Goal: Information Seeking & Learning: Find specific fact

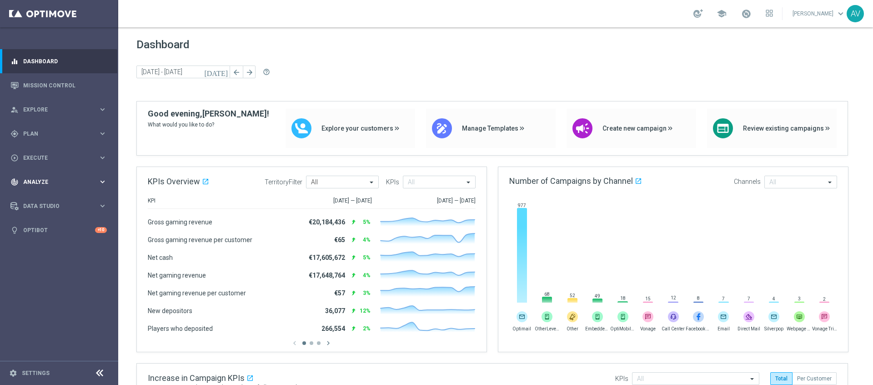
click at [50, 180] on span "Analyze" at bounding box center [60, 181] width 75 height 5
click at [48, 198] on link "Customer 360" at bounding box center [59, 200] width 71 height 7
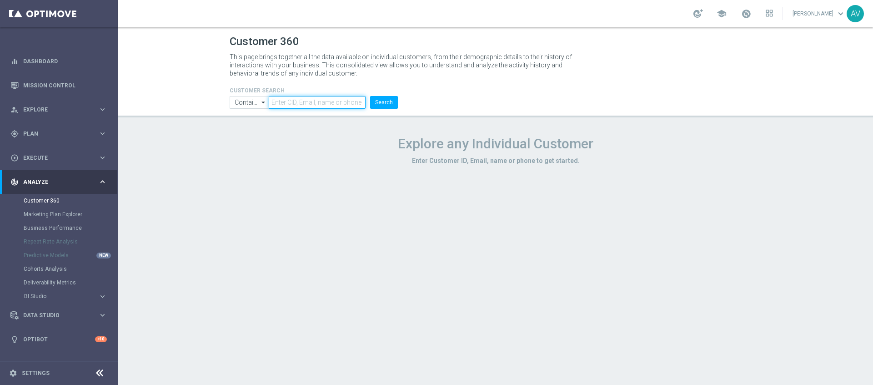
click at [310, 99] on input "text" at bounding box center [317, 102] width 97 height 13
paste input "[EMAIL_ADDRESS][DOMAIN_NAME]"
type input "[EMAIL_ADDRESS][DOMAIN_NAME]"
click at [376, 105] on button "Search" at bounding box center [384, 102] width 28 height 13
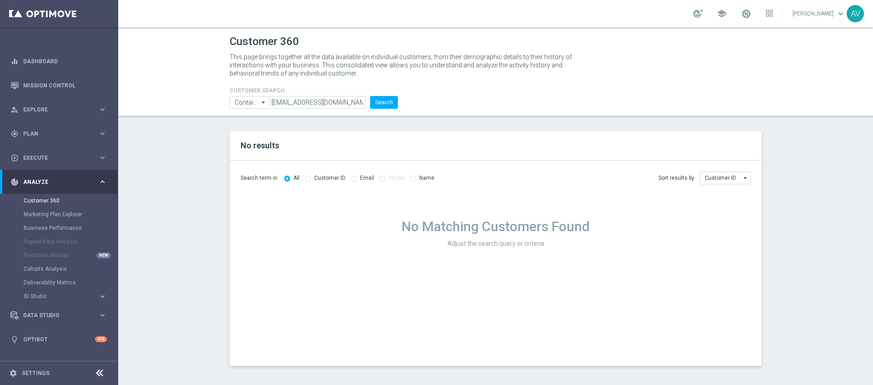
click at [352, 176] on input "radio" at bounding box center [354, 178] width 6 height 6
radio input "true"
radio input "false"
click at [305, 178] on input "radio" at bounding box center [308, 178] width 6 height 6
radio input "true"
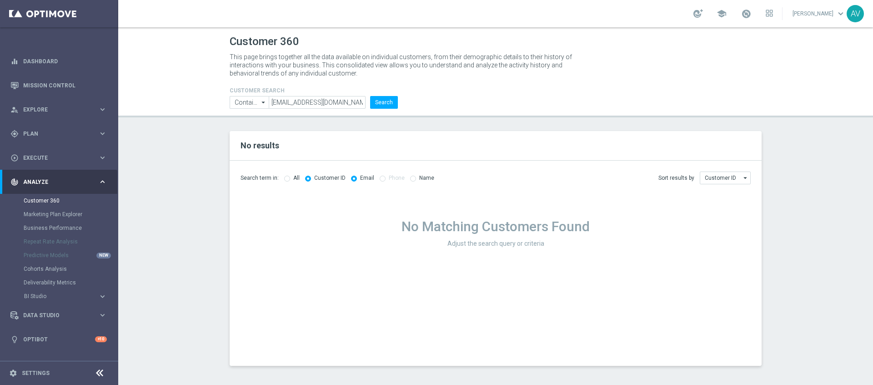
radio input "false"
click at [312, 104] on input "[EMAIL_ADDRESS][DOMAIN_NAME]" at bounding box center [317, 102] width 97 height 13
paste input "1073255"
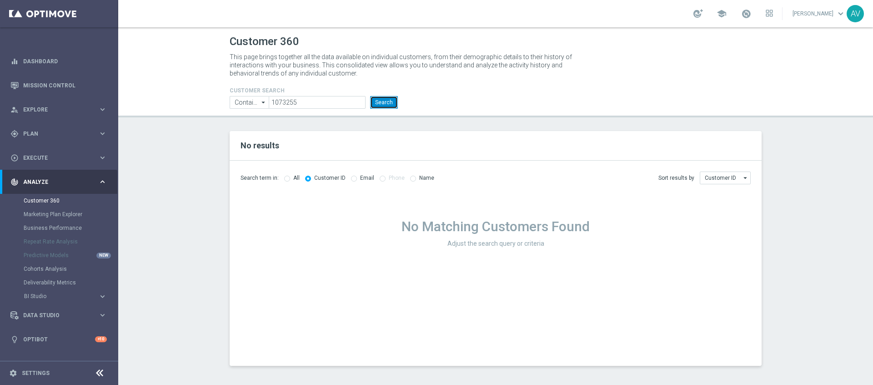
click at [392, 100] on button "Search" at bounding box center [384, 102] width 28 height 13
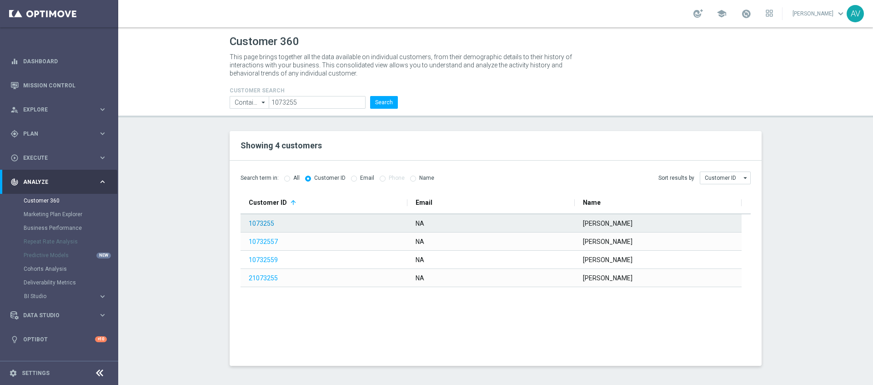
click at [266, 220] on link "1073255" at bounding box center [261, 223] width 25 height 7
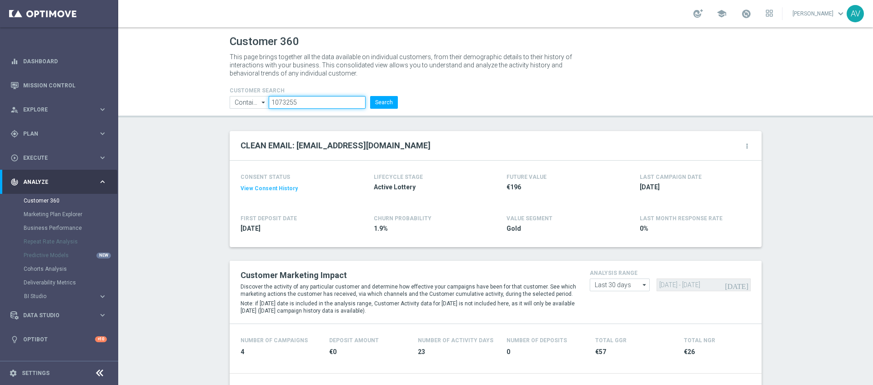
click at [296, 103] on input "1073255" at bounding box center [317, 102] width 97 height 13
paste input "224842026"
type input "224842026"
click at [377, 102] on button "Search" at bounding box center [384, 102] width 28 height 13
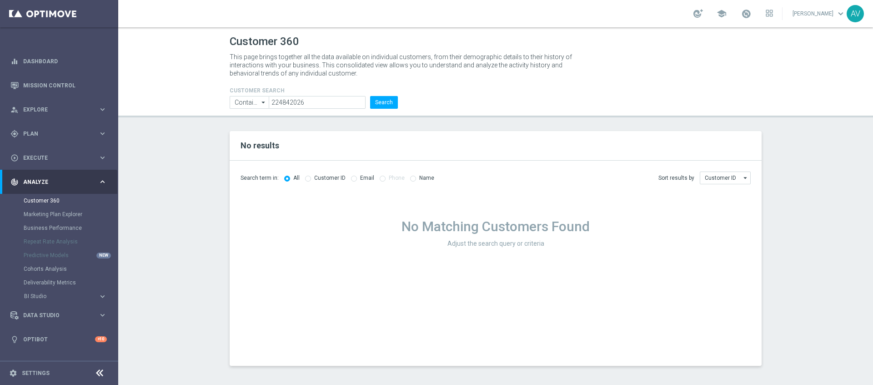
click at [314, 181] on label "Customer ID" at bounding box center [329, 178] width 31 height 7
click at [308, 178] on input "radio" at bounding box center [308, 178] width 6 height 6
radio input "true"
click at [384, 104] on button "Search" at bounding box center [384, 102] width 28 height 13
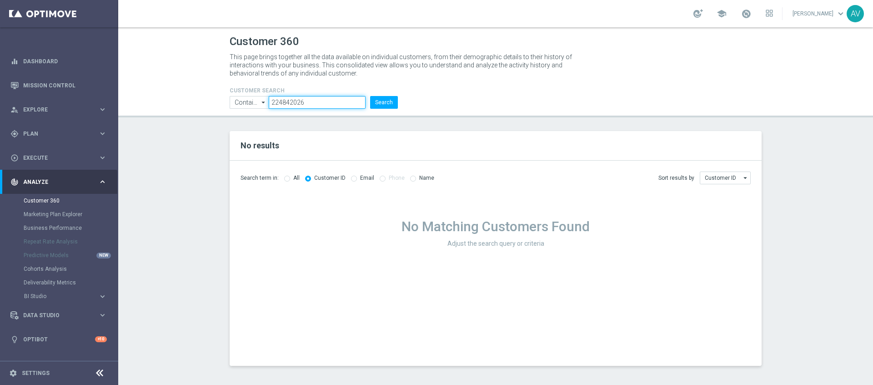
click at [322, 100] on input "224842026" at bounding box center [317, 102] width 97 height 13
click at [392, 101] on button "Search" at bounding box center [384, 102] width 28 height 13
click at [291, 179] on div "All" at bounding box center [291, 178] width 15 height 8
click at [286, 177] on input "radio" at bounding box center [287, 178] width 6 height 6
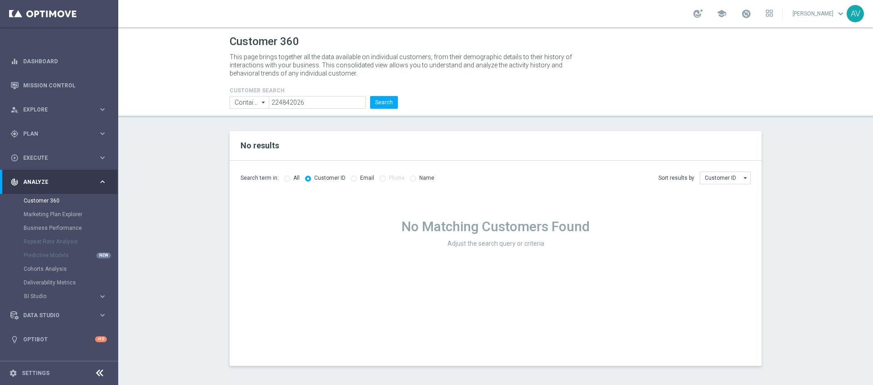
radio input "true"
radio input "false"
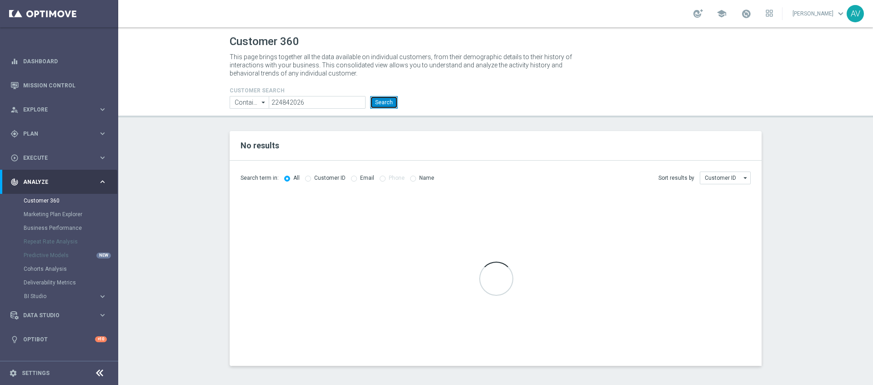
click at [387, 102] on button "Search" at bounding box center [384, 102] width 28 height 13
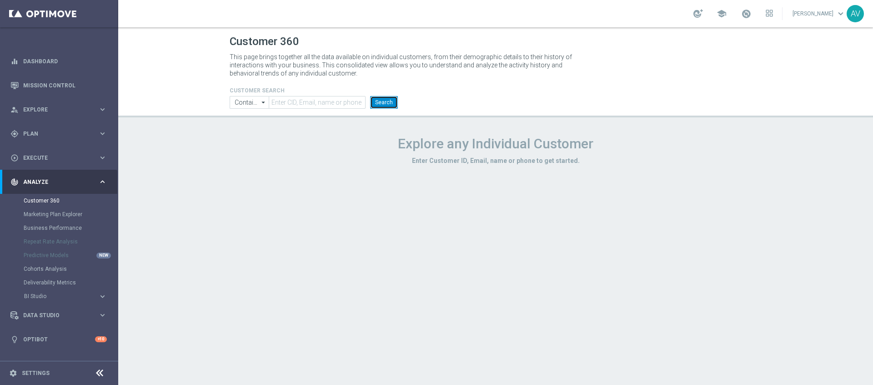
click at [382, 100] on button "Search" at bounding box center [384, 102] width 28 height 13
click at [285, 94] on form "CUSTOMER SEARCH Contains Contains arrow_drop_down Show Selected 0 of NaN Contai…" at bounding box center [314, 97] width 168 height 21
click at [286, 100] on input "text" at bounding box center [317, 102] width 97 height 13
paste input "1073255"
click at [380, 102] on button "Search" at bounding box center [384, 102] width 28 height 13
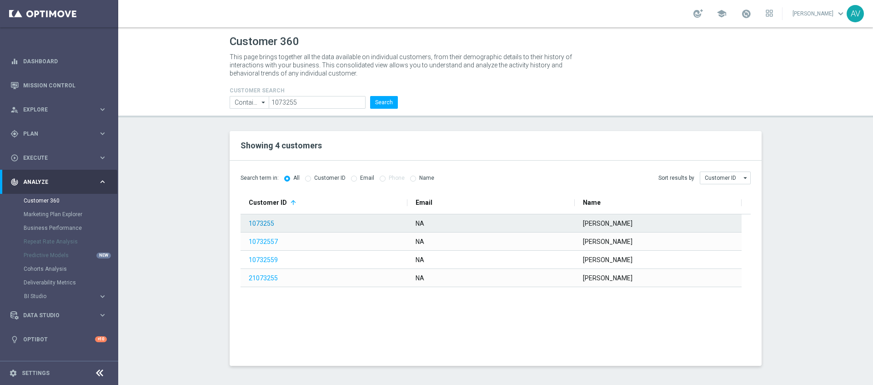
click at [260, 224] on link "1073255" at bounding box center [261, 223] width 25 height 7
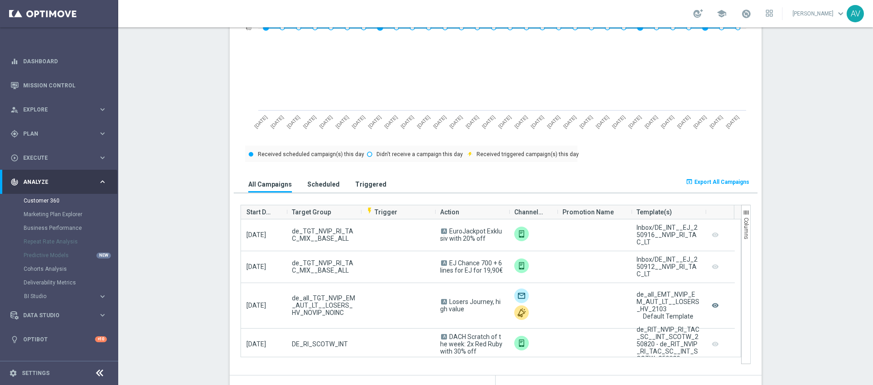
scroll to position [471, 0]
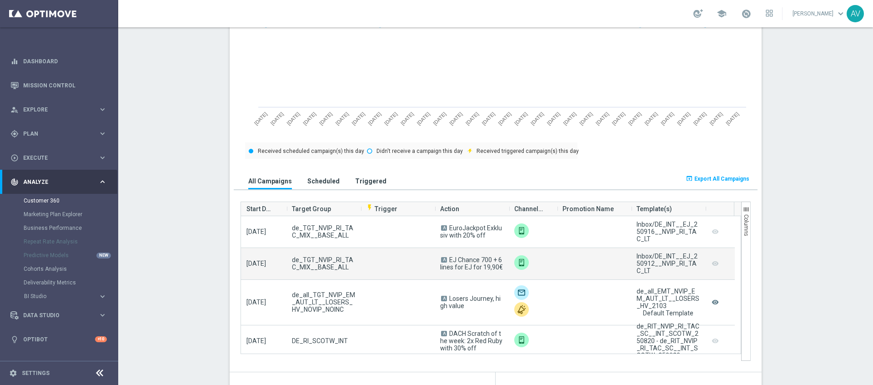
click at [712, 263] on campaign-grid-preview-column "remove_red_eye" at bounding box center [715, 263] width 9 height 12
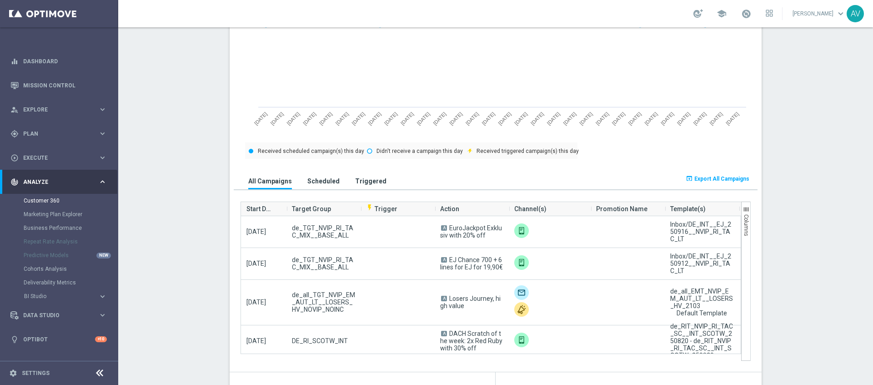
drag, startPoint x: 554, startPoint y: 207, endPoint x: 588, endPoint y: 207, distance: 33.6
click at [591, 207] on div at bounding box center [591, 209] width 0 height 14
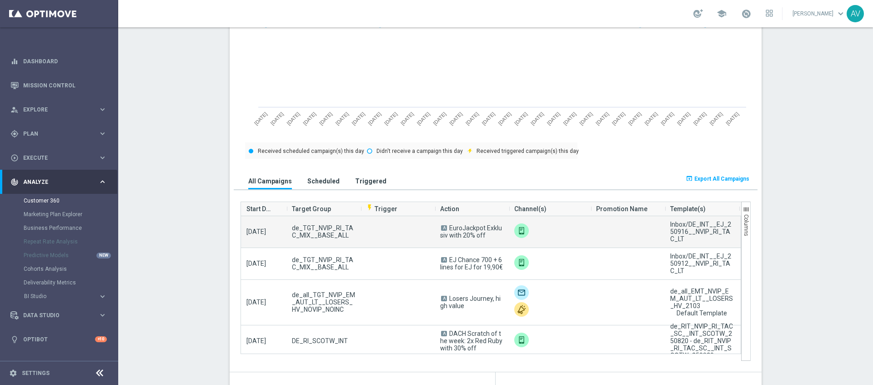
click at [316, 229] on span "de_TGT_NVIP_RI_TAC_MIX__BASE_ALL" at bounding box center [323, 231] width 63 height 15
click at [261, 230] on span "[DATE]" at bounding box center [256, 231] width 20 height 7
click at [463, 231] on span "EuroJackpot Exklusiv with 20% off" at bounding box center [471, 231] width 62 height 15
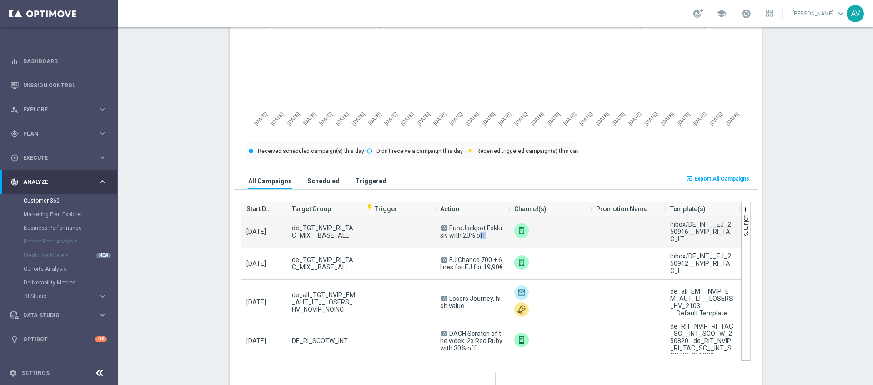
click at [463, 231] on span "EuroJackpot Exklusiv with 20% off" at bounding box center [471, 231] width 62 height 15
click at [514, 231] on img at bounding box center [521, 230] width 15 height 15
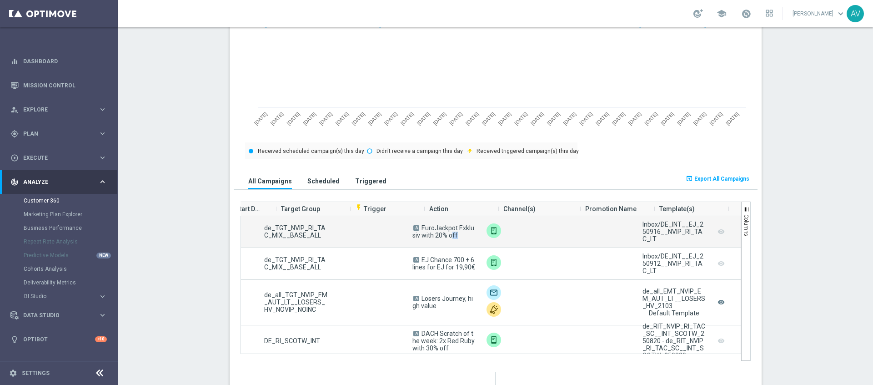
scroll to position [0, 0]
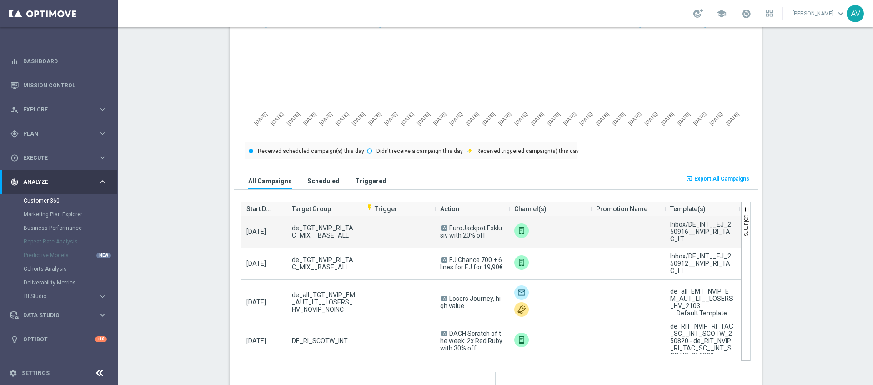
click at [328, 236] on span "de_TGT_NVIP_RI_TAC_MIX__BASE_ALL" at bounding box center [323, 231] width 63 height 15
click at [516, 232] on img at bounding box center [521, 230] width 15 height 15
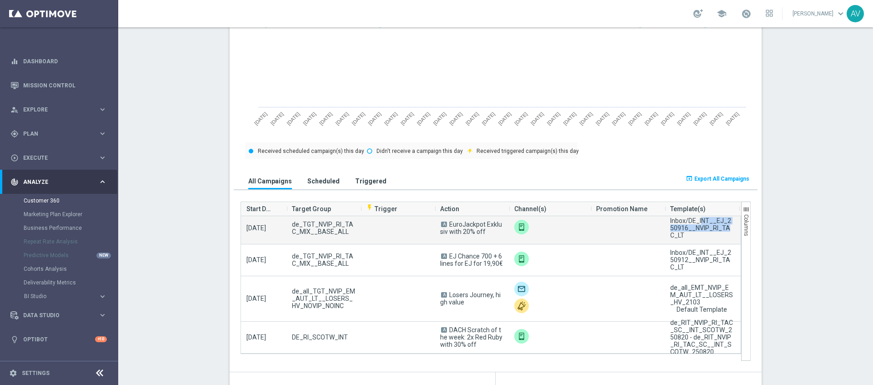
drag, startPoint x: 668, startPoint y: 221, endPoint x: 692, endPoint y: 231, distance: 25.9
click at [692, 231] on div "Inbox/DE_INT__EJ_250916__NVIP_RI_TAC_LT" at bounding box center [701, 228] width 63 height 22
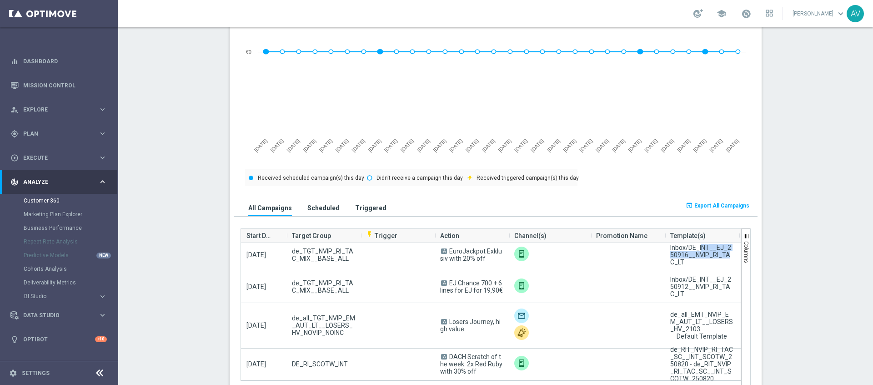
scroll to position [452, 0]
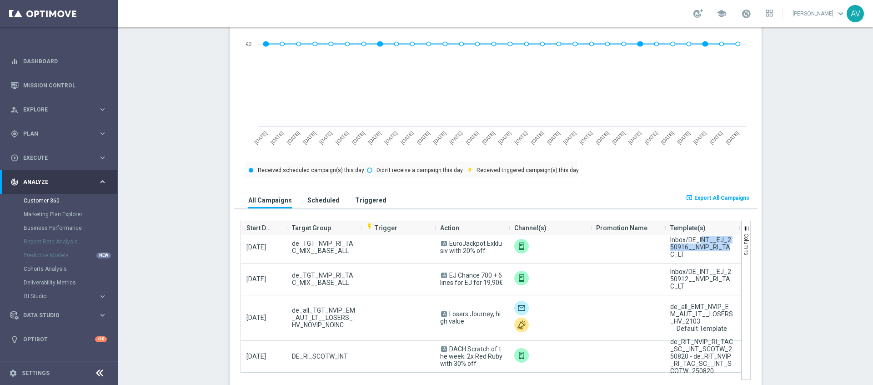
click at [312, 202] on h3 "Scheduled" at bounding box center [323, 200] width 32 height 8
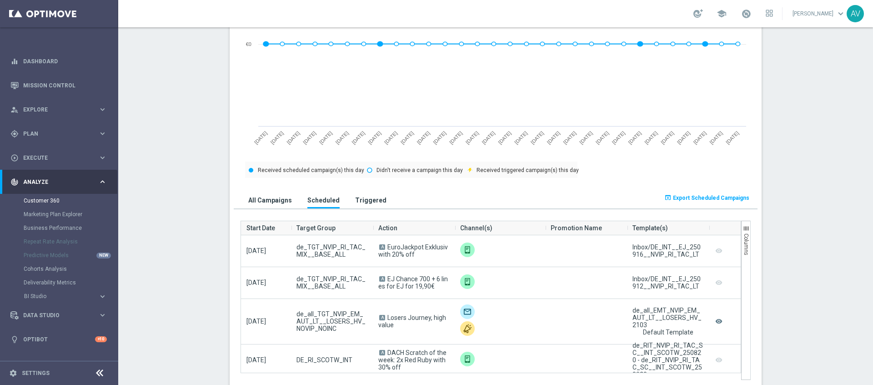
click at [362, 201] on h3 "Triggered" at bounding box center [370, 200] width 31 height 8
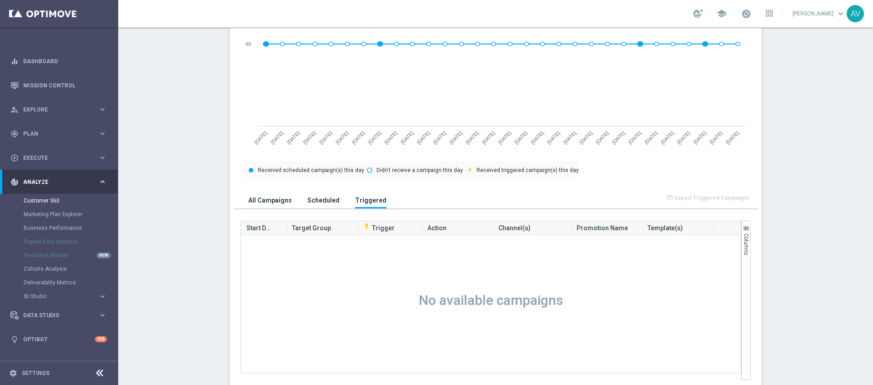
click at [324, 201] on h3 "Scheduled" at bounding box center [323, 200] width 32 height 8
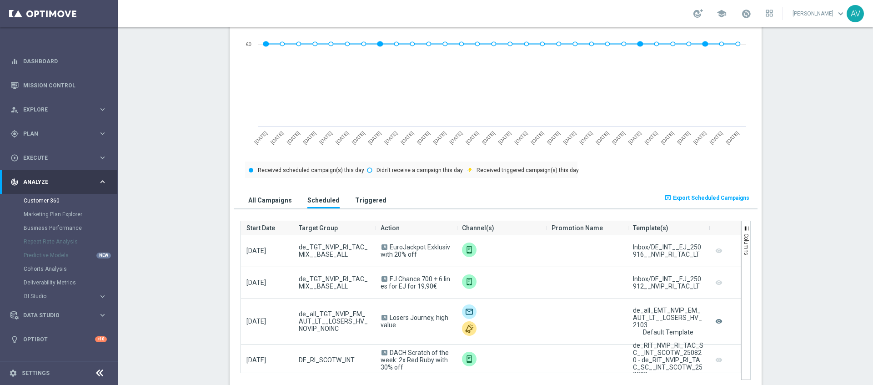
click at [279, 202] on h3 "All Campaigns" at bounding box center [270, 200] width 44 height 8
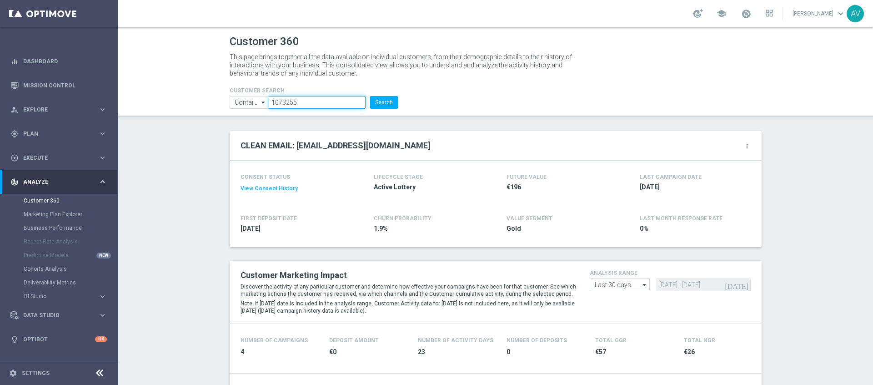
click at [305, 103] on input "1073255" at bounding box center [317, 102] width 97 height 13
paste input "[TECHNICAL_ID]"
click at [304, 101] on input "1073255" at bounding box center [317, 102] width 97 height 13
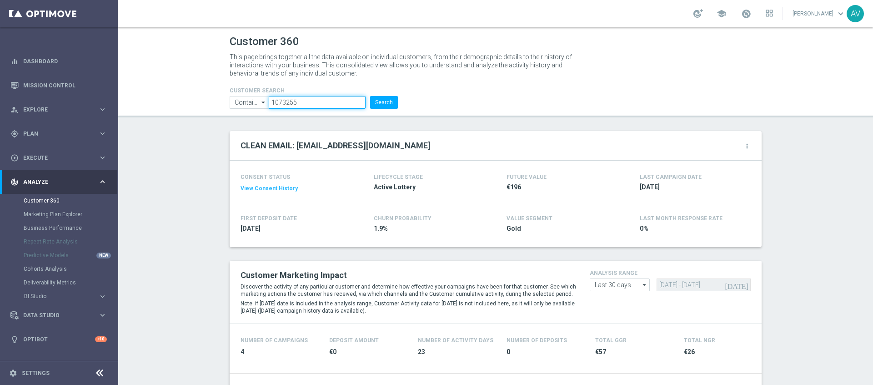
click at [304, 101] on input "1073255" at bounding box center [317, 102] width 97 height 13
paste input "225345958"
click at [381, 100] on button "Search" at bounding box center [384, 102] width 28 height 13
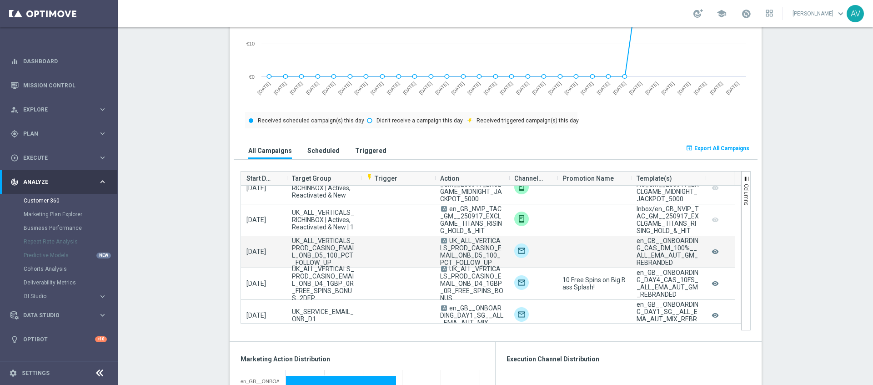
scroll to position [85, 0]
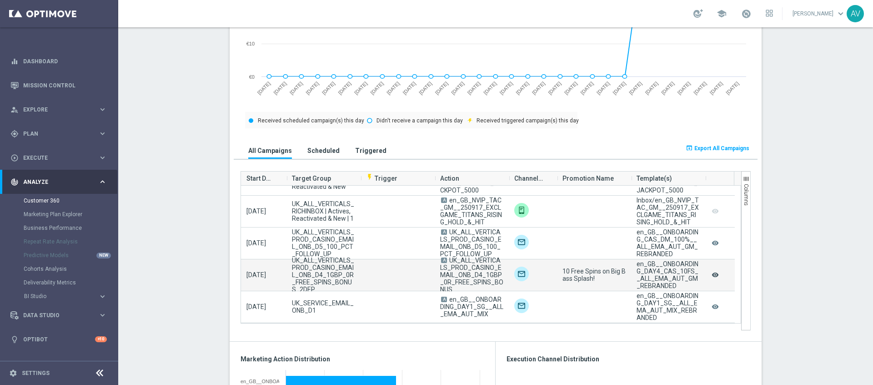
click at [714, 276] on icon "remove_red_eye" at bounding box center [715, 275] width 9 height 12
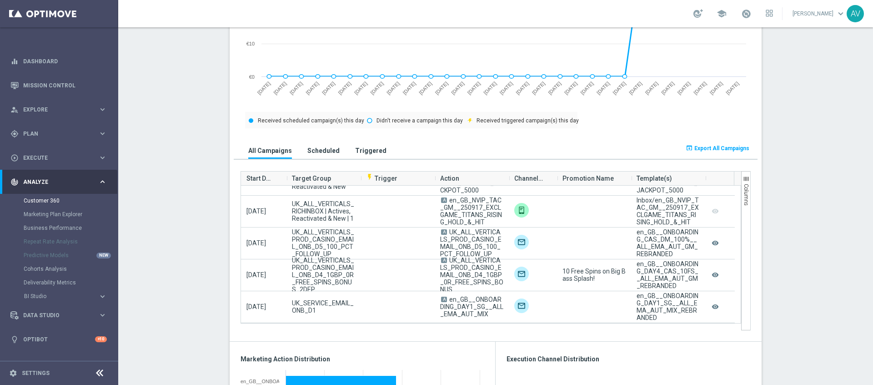
scroll to position [0, 0]
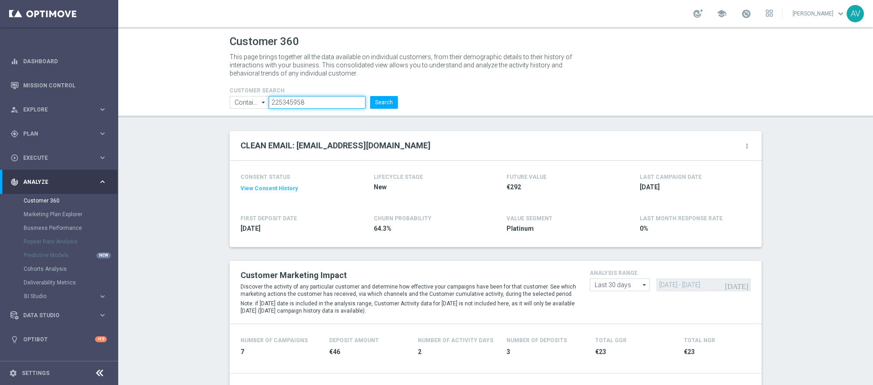
click at [315, 101] on input "225345958" at bounding box center [317, 102] width 97 height 13
paste input "4010"
click at [378, 100] on button "Search" at bounding box center [384, 102] width 28 height 13
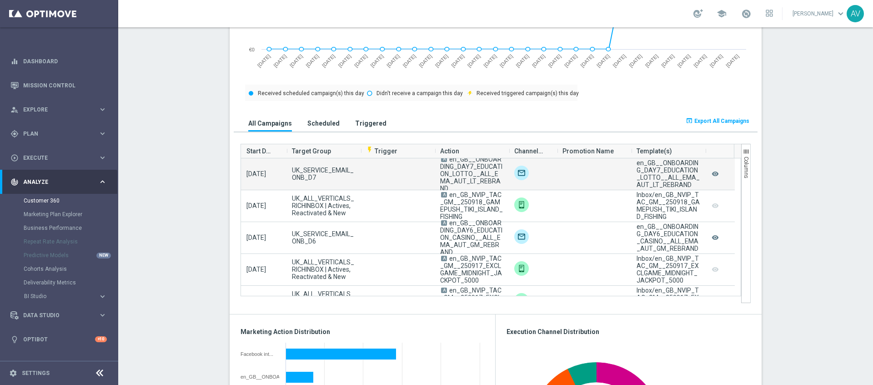
scroll to position [17, 0]
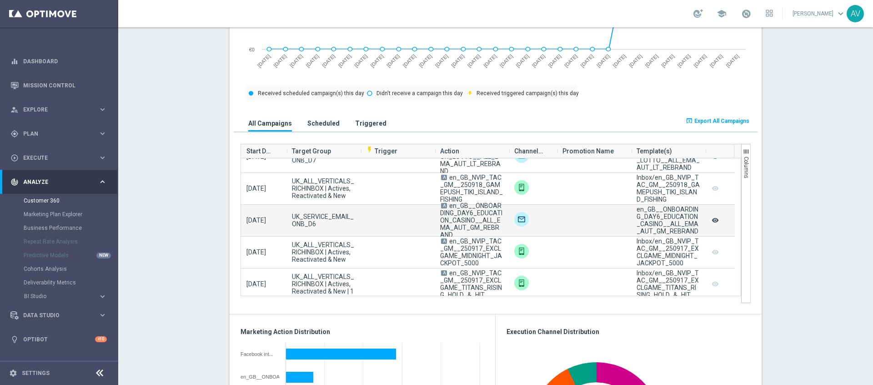
click at [713, 221] on icon "remove_red_eye" at bounding box center [715, 220] width 9 height 12
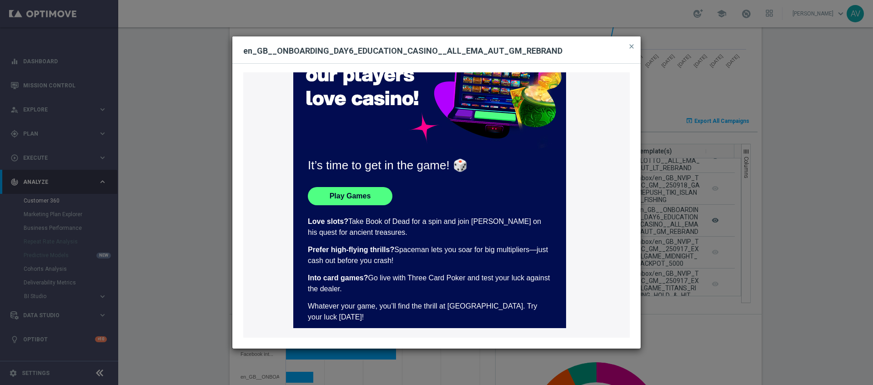
scroll to position [35, 0]
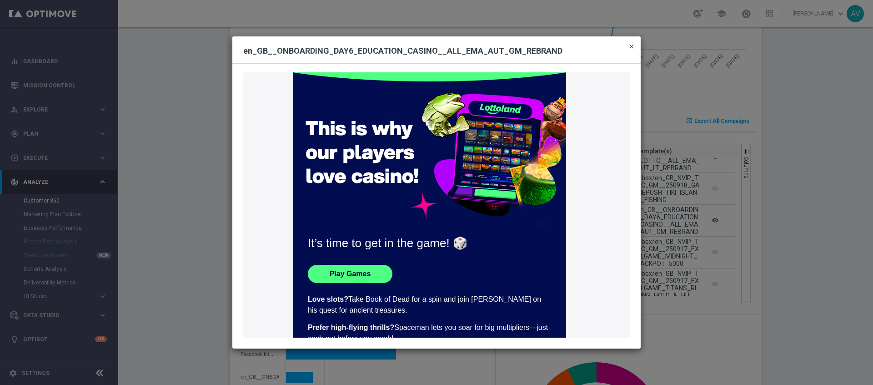
click at [630, 47] on span "close" at bounding box center [631, 46] width 7 height 7
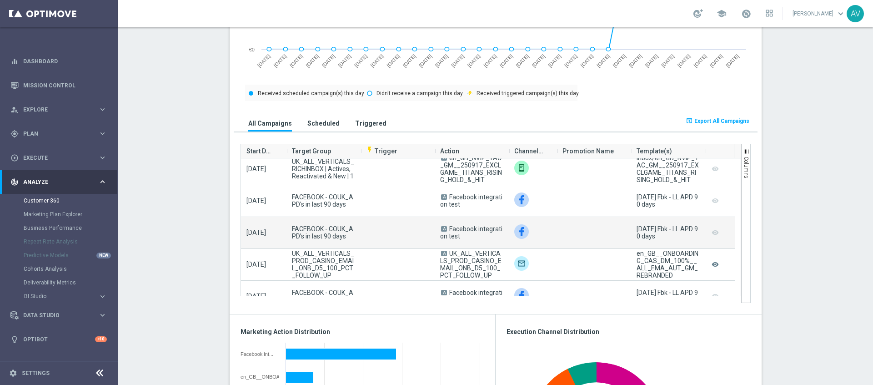
scroll to position [151, 0]
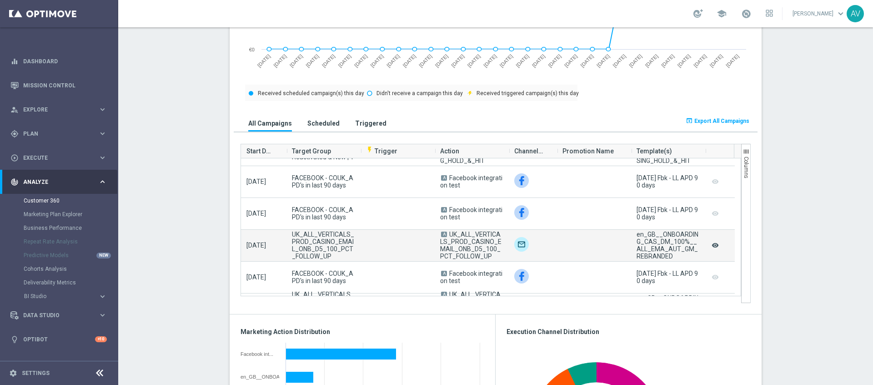
click at [713, 246] on icon "remove_red_eye" at bounding box center [715, 245] width 9 height 12
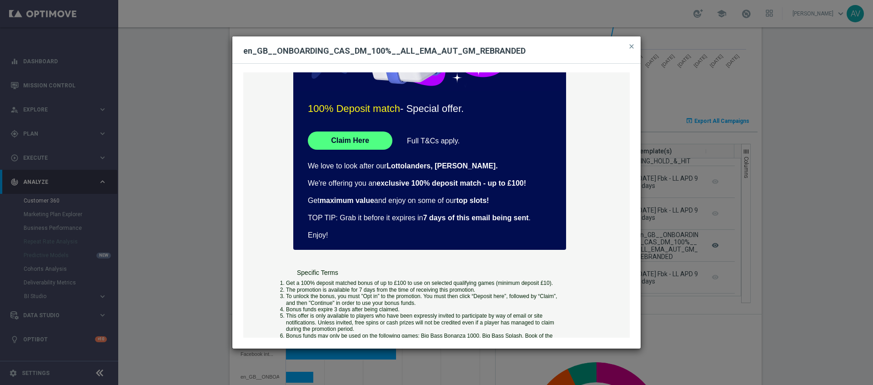
scroll to position [57, 0]
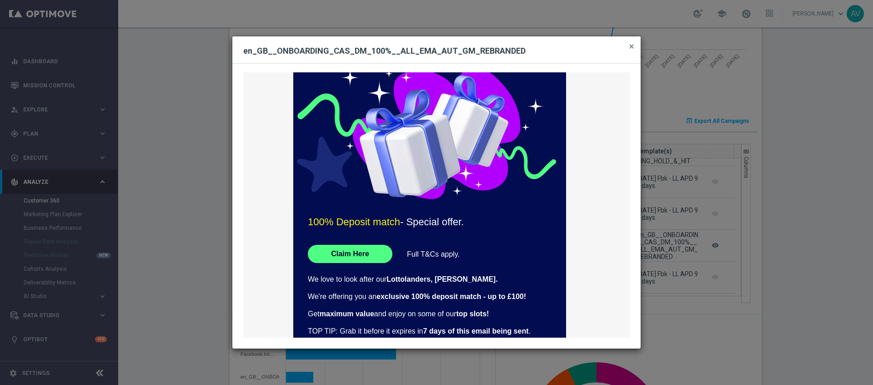
click at [631, 45] on span "close" at bounding box center [631, 46] width 7 height 7
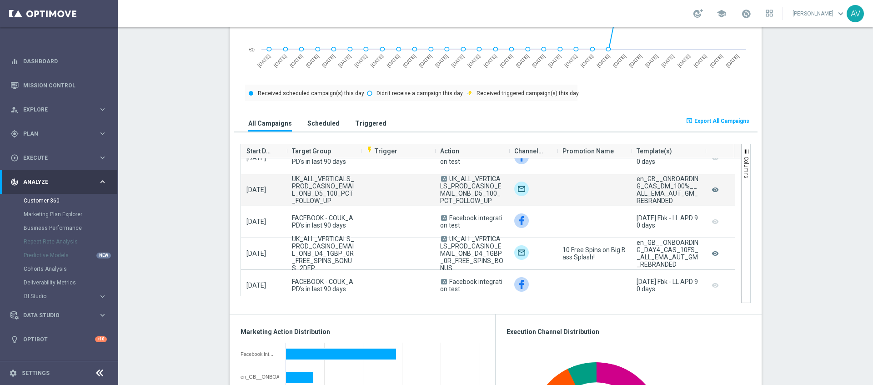
scroll to position [227, 0]
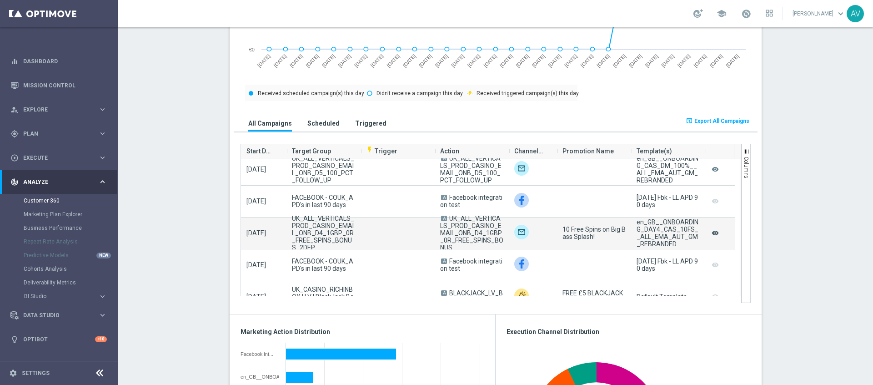
click at [714, 236] on icon "remove_red_eye" at bounding box center [715, 233] width 9 height 12
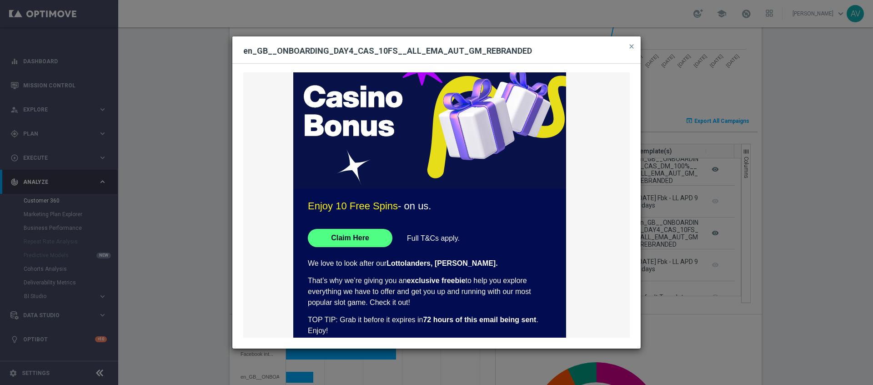
scroll to position [150, 0]
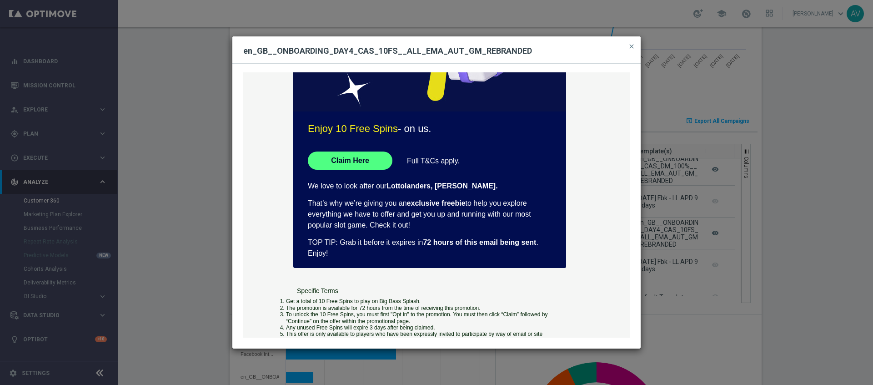
click at [338, 164] on div "Feel the thrill of the casino with this exclusive freebie. Enjoy 10 Free Spins …" at bounding box center [436, 205] width 387 height 266
click at [356, 163] on div "Feel the thrill of the casino with this exclusive freebie. Enjoy 10 Free Spins …" at bounding box center [436, 205] width 387 height 266
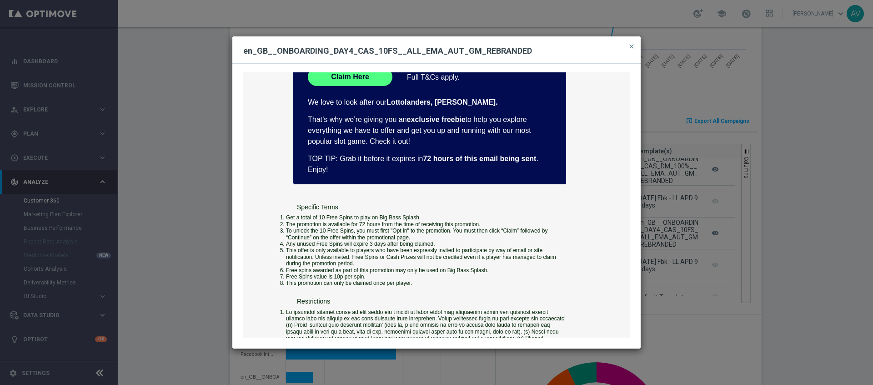
scroll to position [0, 0]
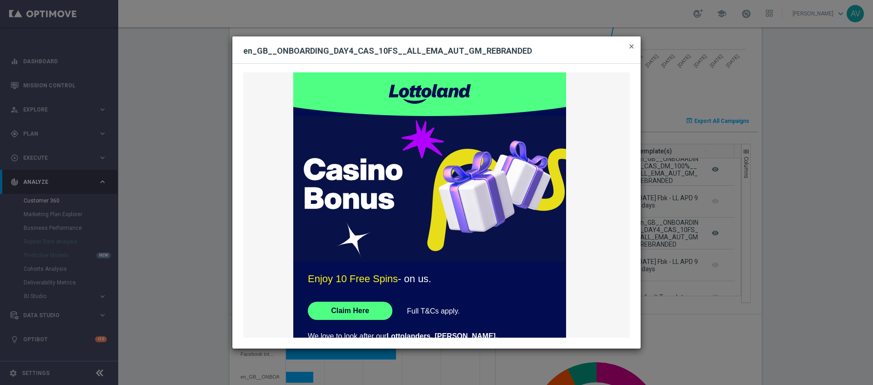
click at [632, 43] on span "close" at bounding box center [631, 46] width 7 height 7
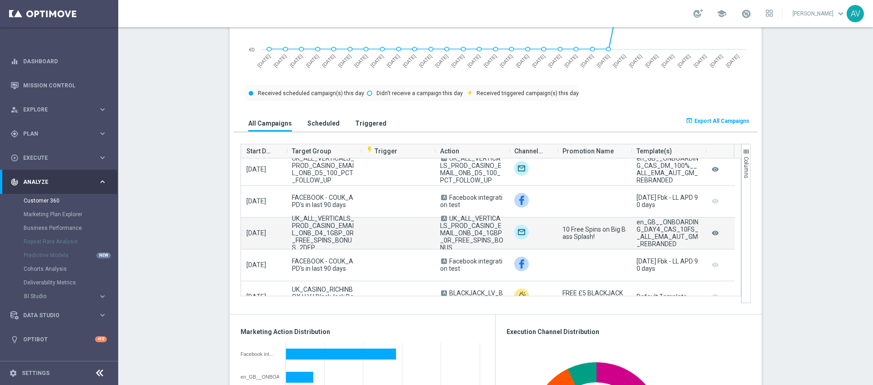
click at [457, 227] on span "UK_ALL_VERTICALS_PROD_CASINO_EMAIL_ONB_D4_1GBP_0R_FREE_SPINS_BONUS" at bounding box center [471, 233] width 63 height 36
click at [712, 232] on icon "remove_red_eye" at bounding box center [715, 233] width 9 height 12
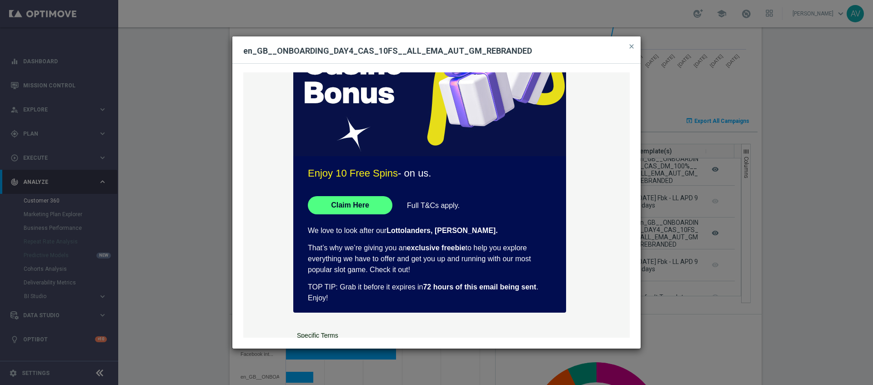
scroll to position [0, 0]
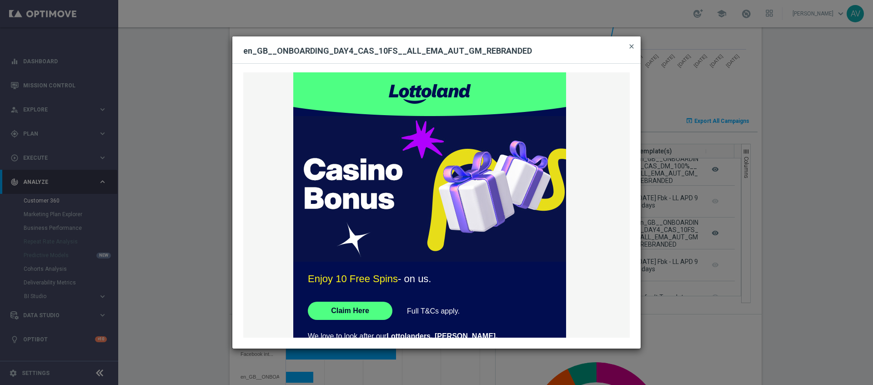
click at [633, 48] on span "close" at bounding box center [631, 46] width 7 height 7
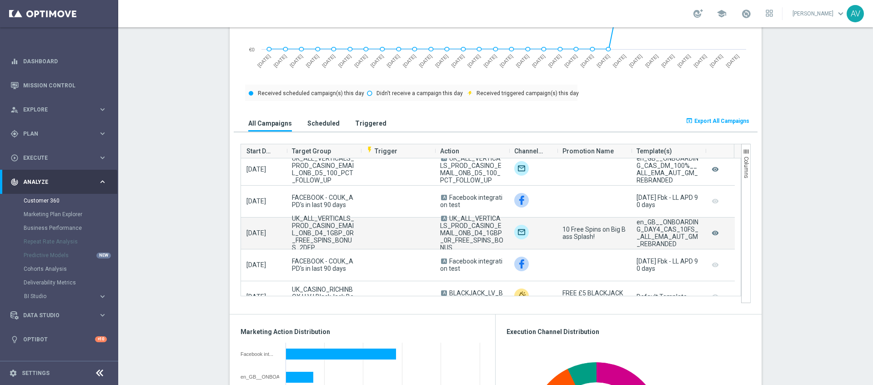
click at [295, 234] on span "UK_ALL_VERTICALS_PROD_CASINO_EMAIL_ONB_D4_1GBP_0R_FREE_SPINS_BONUS_2DEP" at bounding box center [323, 233] width 63 height 36
click at [262, 230] on span "[DATE]" at bounding box center [256, 232] width 20 height 7
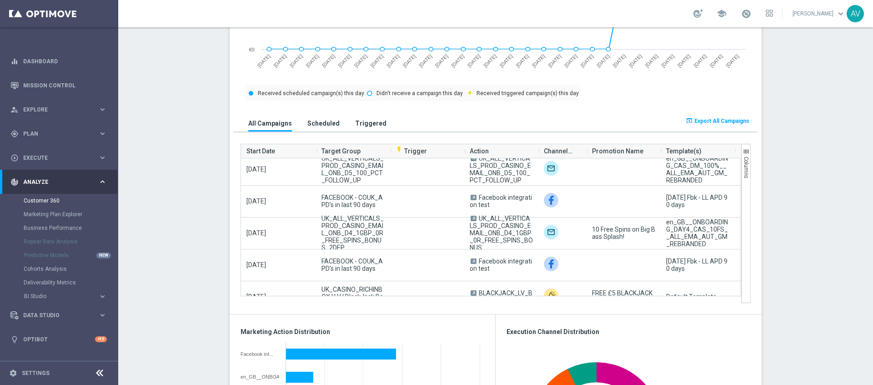
drag, startPoint x: 284, startPoint y: 151, endPoint x: 313, endPoint y: 151, distance: 29.1
click at [313, 151] on div "Start Date Target Group flash_on Trigger Action" at bounding box center [502, 151] width 523 height 14
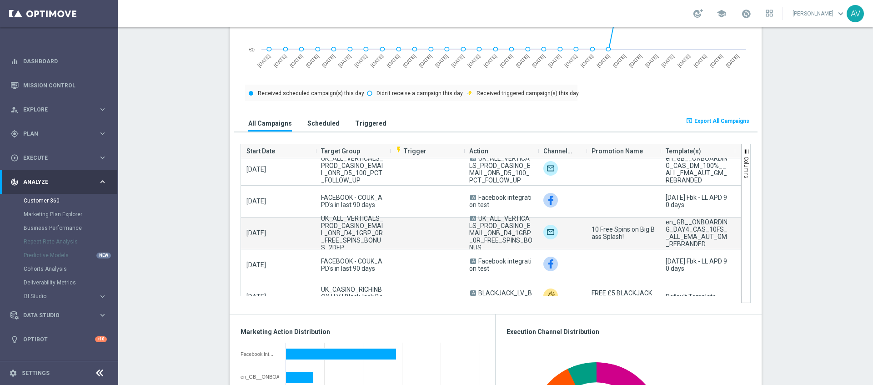
click at [335, 234] on span "UK_ALL_VERTICALS_PROD_CASINO_EMAIL_ONB_D4_1GBP_0R_FREE_SPINS_BONUS_2DEP" at bounding box center [352, 233] width 63 height 36
click at [266, 234] on span "[DATE]" at bounding box center [256, 232] width 20 height 7
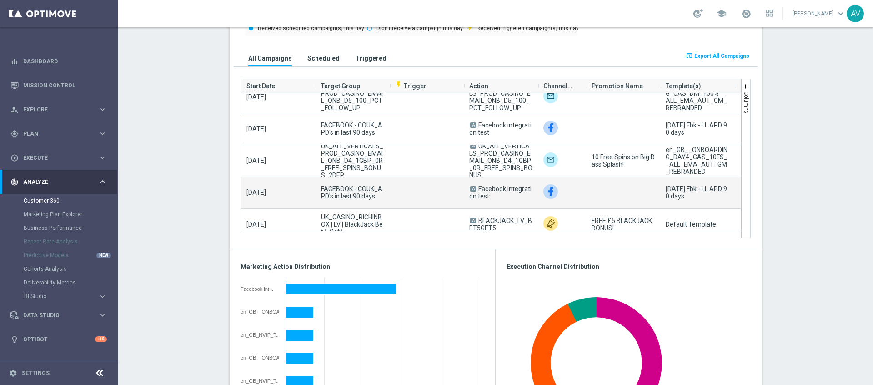
scroll to position [234, 0]
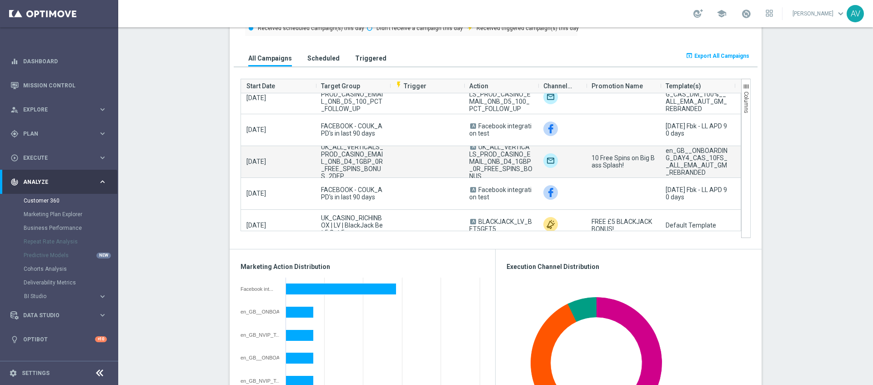
click at [346, 166] on span "UK_ALL_VERTICALS_PROD_CASINO_EMAIL_ONB_D4_1GBP_0R_FREE_SPINS_BONUS_2DEP" at bounding box center [352, 161] width 63 height 36
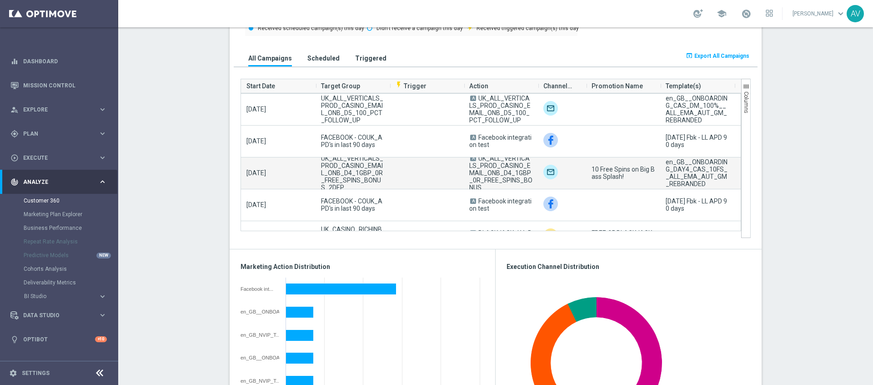
click at [550, 176] on img at bounding box center [550, 172] width 15 height 15
click at [552, 173] on img at bounding box center [550, 172] width 15 height 15
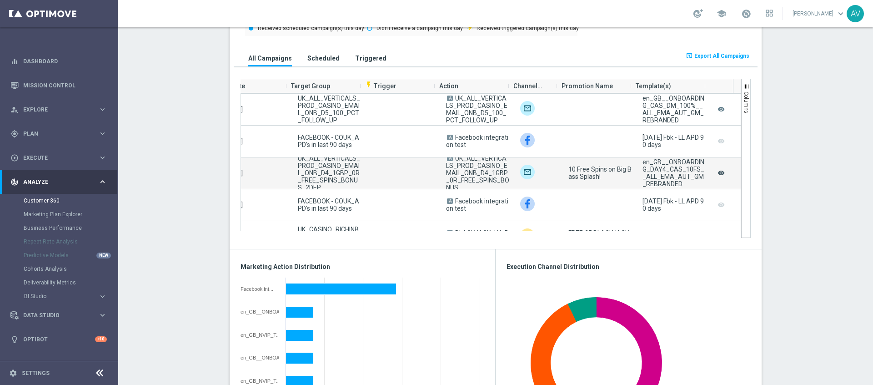
click at [717, 173] on icon "remove_red_eye" at bounding box center [721, 173] width 9 height 12
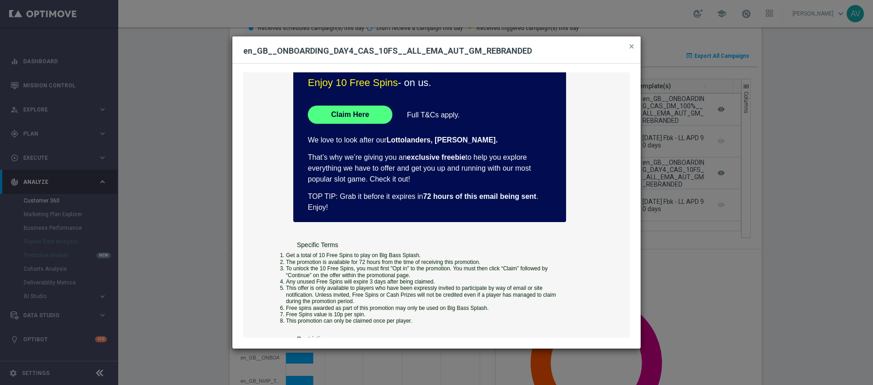
scroll to position [196, 0]
click at [630, 49] on span "close" at bounding box center [631, 46] width 7 height 7
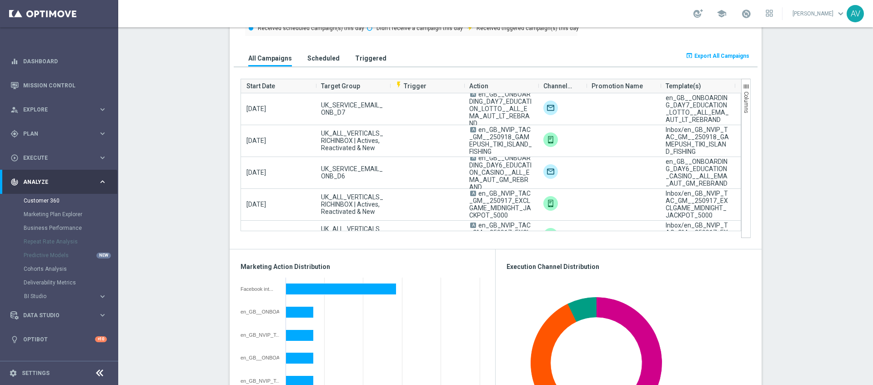
scroll to position [0, 0]
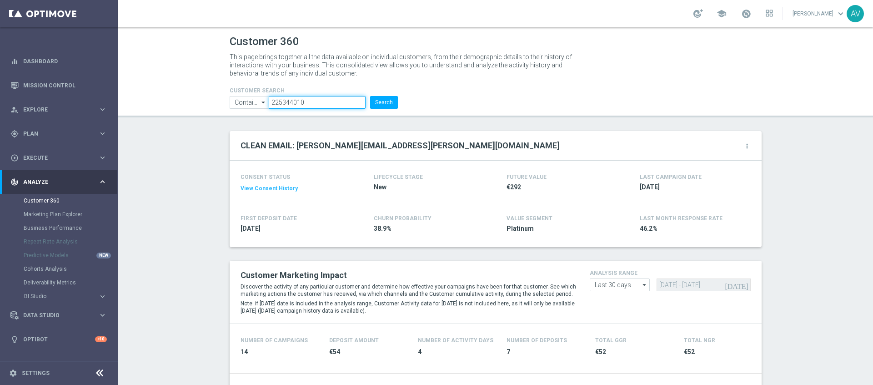
click at [315, 101] on input "225344010" at bounding box center [317, 102] width 97 height 13
paste input "7553"
click at [372, 98] on button "Search" at bounding box center [384, 102] width 28 height 13
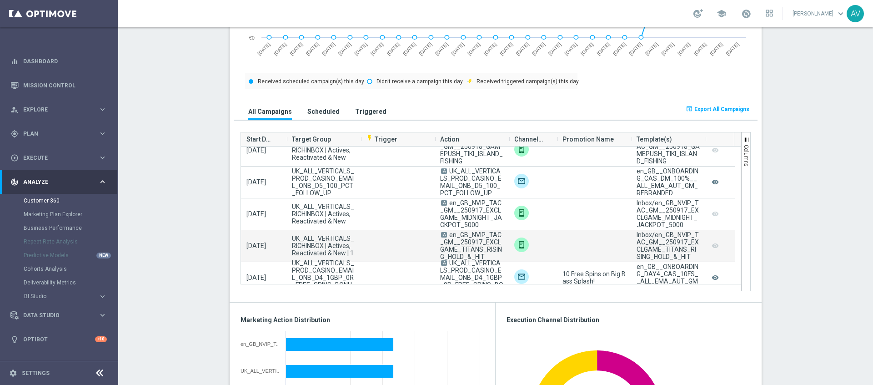
scroll to position [42, 0]
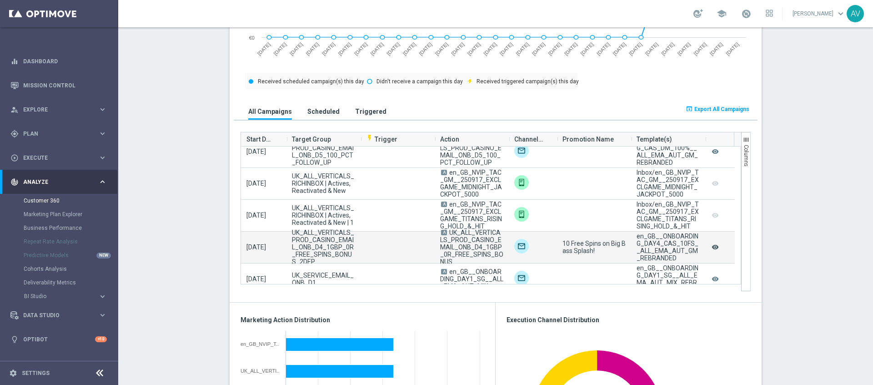
click at [711, 248] on icon "remove_red_eye" at bounding box center [715, 247] width 9 height 12
click at [712, 246] on icon "remove_red_eye" at bounding box center [715, 247] width 9 height 12
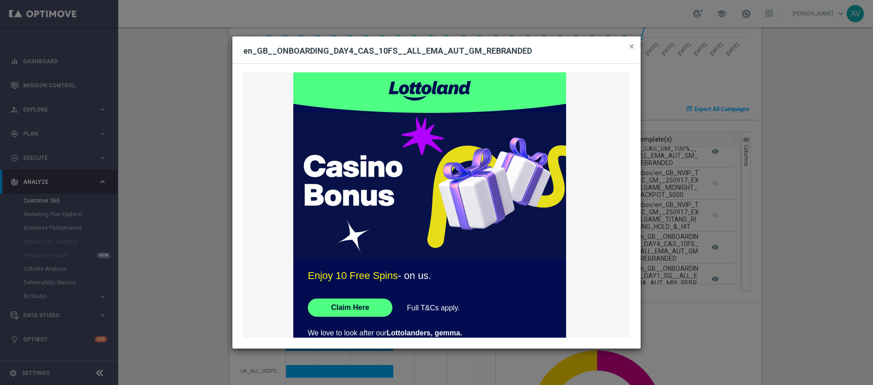
scroll to position [0, 0]
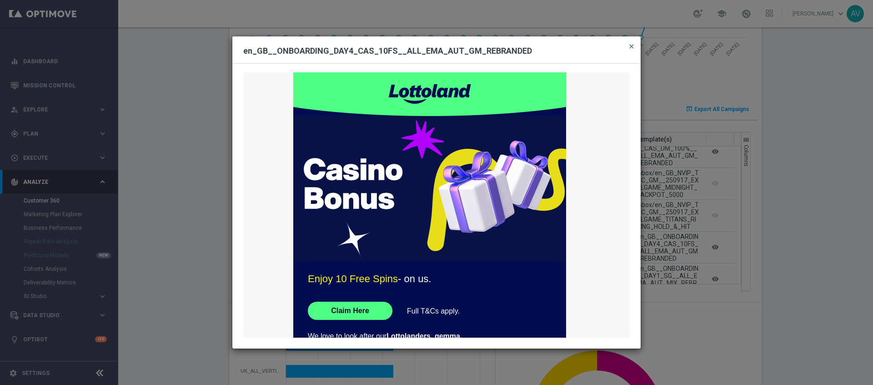
click at [632, 48] on span "close" at bounding box center [631, 46] width 7 height 7
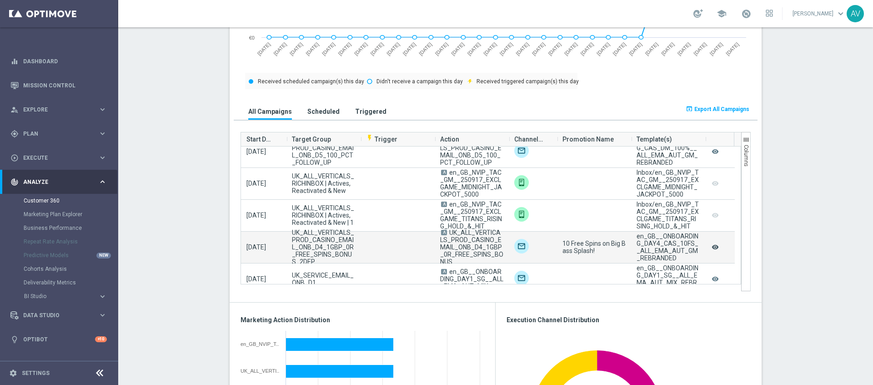
click at [712, 248] on icon "remove_red_eye" at bounding box center [715, 247] width 9 height 12
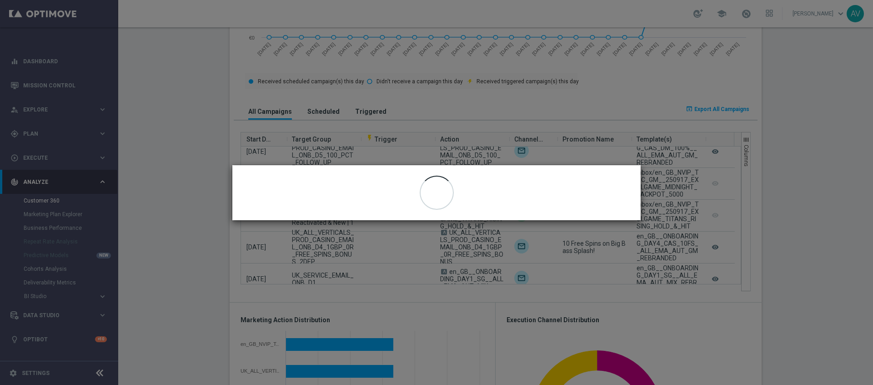
scroll to position [539, 0]
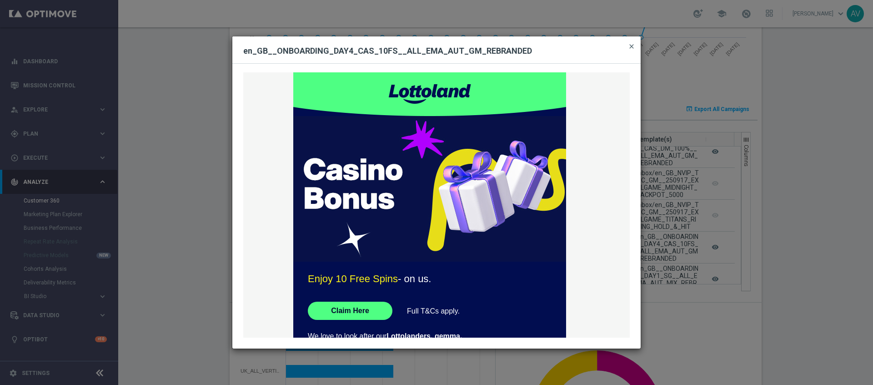
click at [633, 44] on span "close" at bounding box center [631, 46] width 7 height 7
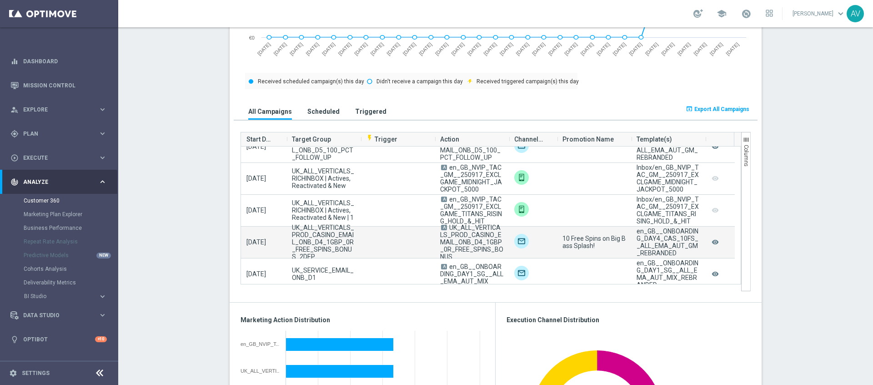
scroll to position [52, 0]
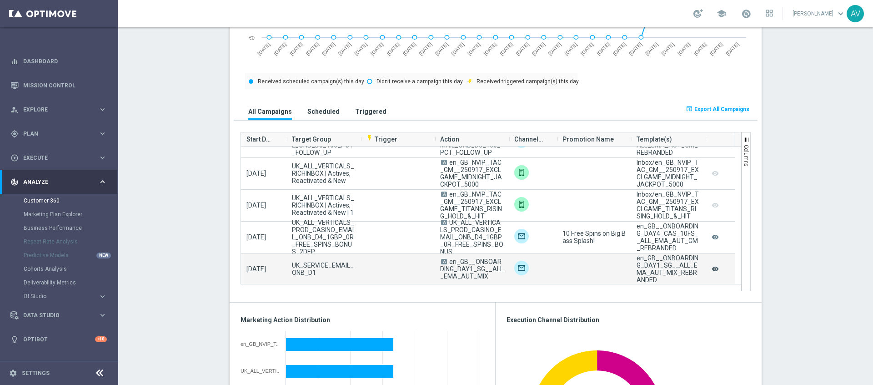
click at [712, 271] on icon "remove_red_eye" at bounding box center [715, 269] width 9 height 12
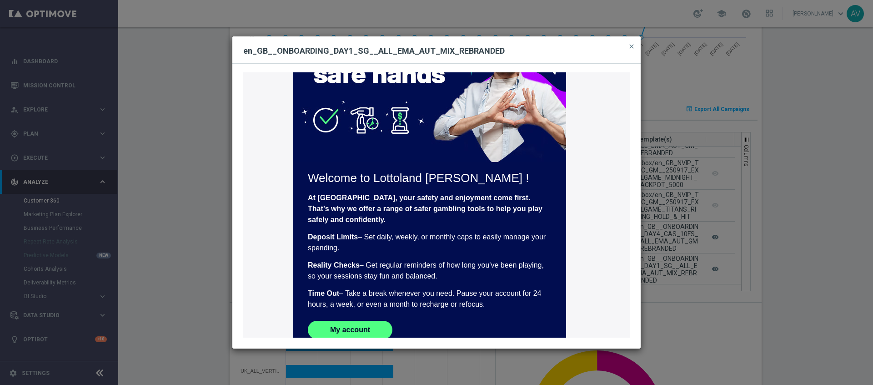
scroll to position [106, 0]
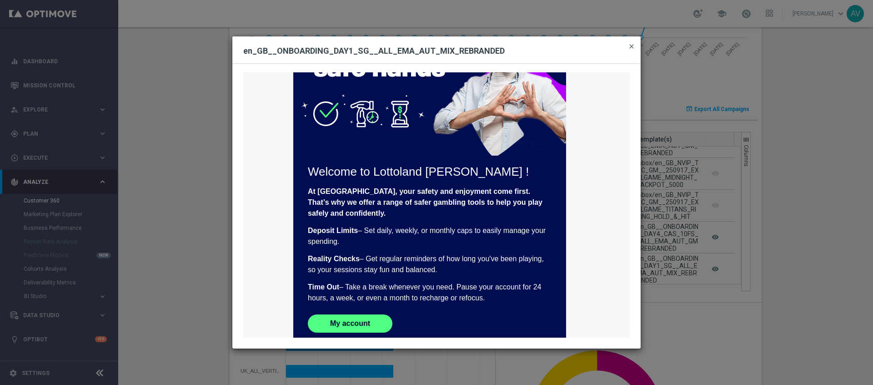
click at [633, 49] on span "close" at bounding box center [631, 46] width 7 height 7
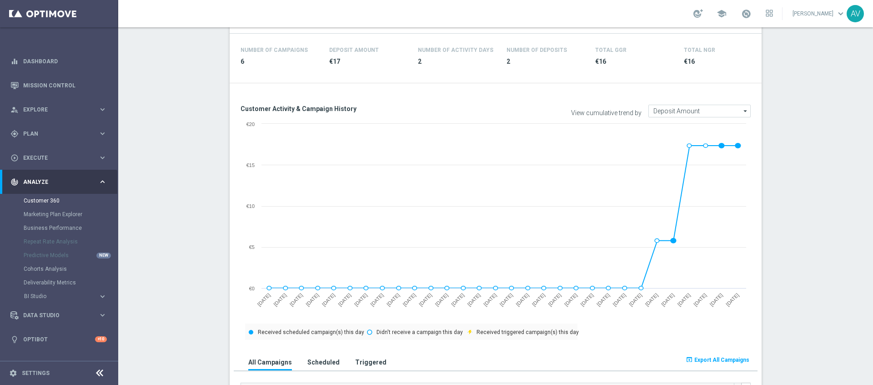
scroll to position [0, 0]
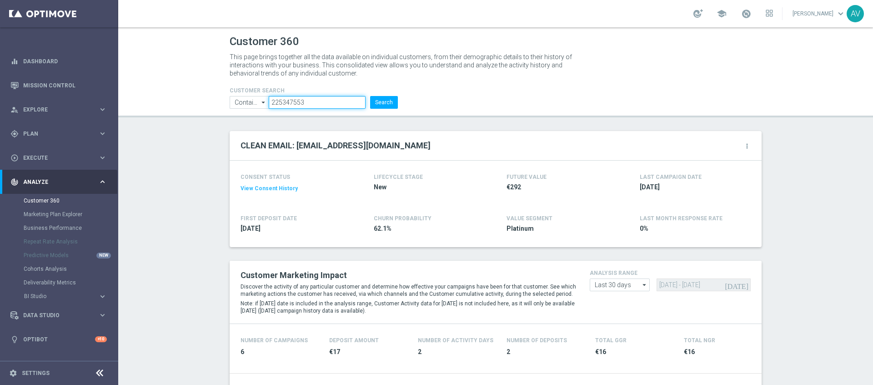
click at [307, 104] on input "225347553" at bounding box center [317, 102] width 97 height 13
paste input "4822247"
click at [380, 100] on button "Search" at bounding box center [384, 102] width 28 height 13
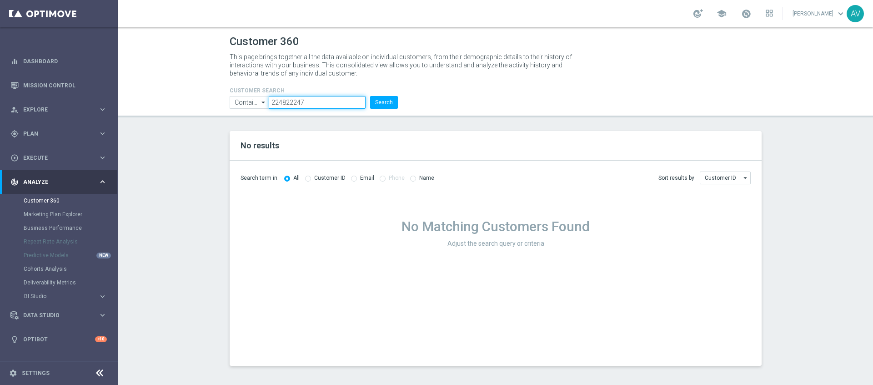
click at [310, 103] on input "224822247" at bounding box center [317, 102] width 97 height 13
paste input "10203154"
click at [384, 102] on button "Search" at bounding box center [384, 102] width 28 height 13
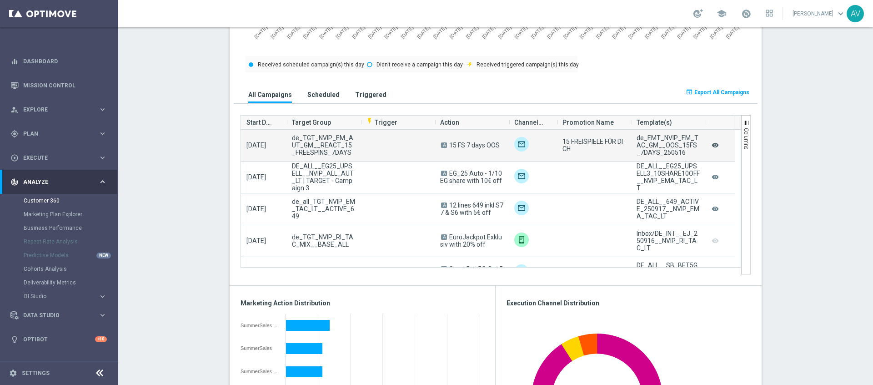
click at [712, 146] on icon "remove_red_eye" at bounding box center [715, 145] width 9 height 12
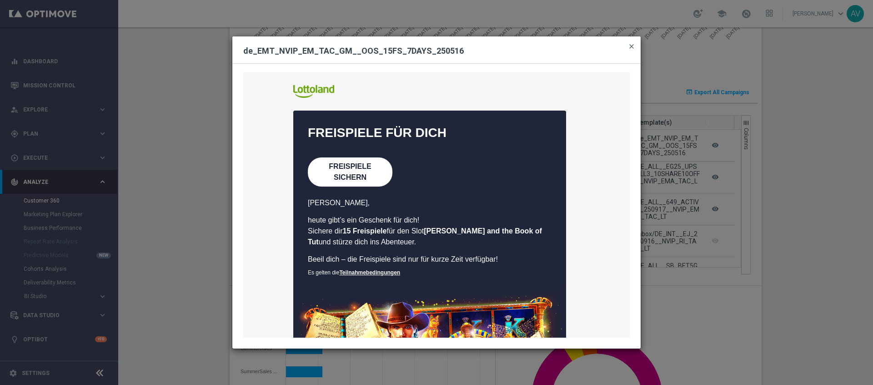
click at [631, 45] on span "close" at bounding box center [631, 46] width 7 height 7
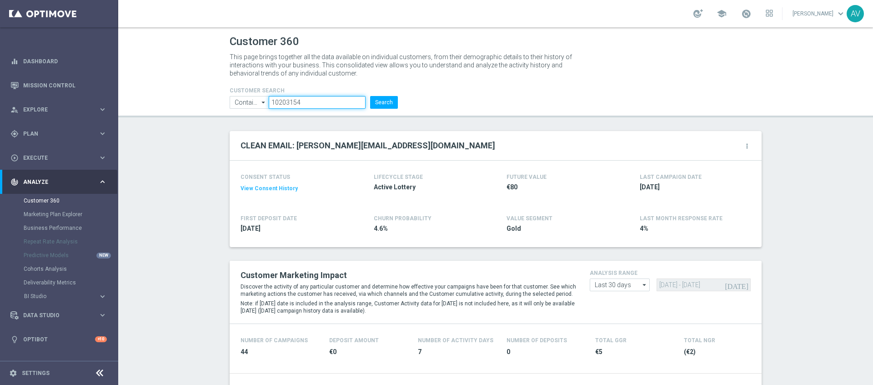
click at [308, 100] on input "10203154" at bounding box center [317, 102] width 97 height 13
paste input "224500496"
type input "224500496"
click at [379, 104] on button "Search" at bounding box center [384, 102] width 28 height 13
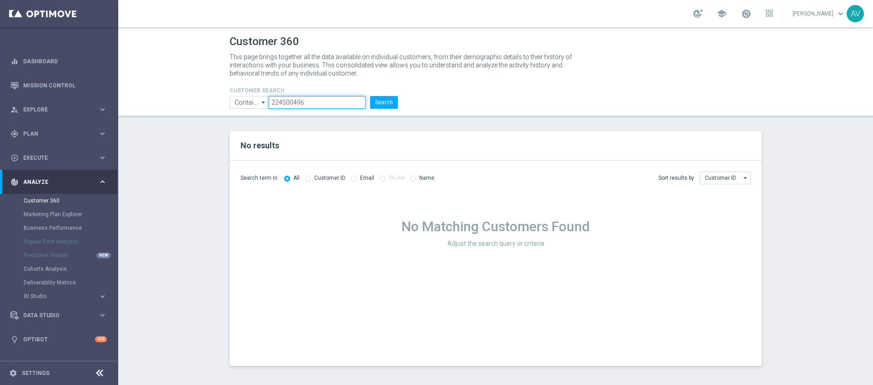
click at [314, 101] on input "224500496" at bounding box center [317, 102] width 97 height 13
click at [387, 100] on button "Search" at bounding box center [384, 102] width 28 height 13
click at [263, 104] on icon "arrow_drop_down" at bounding box center [263, 102] width 9 height 12
click at [437, 62] on p "This page brings together all the data available on individual customers, from …" at bounding box center [405, 65] width 350 height 25
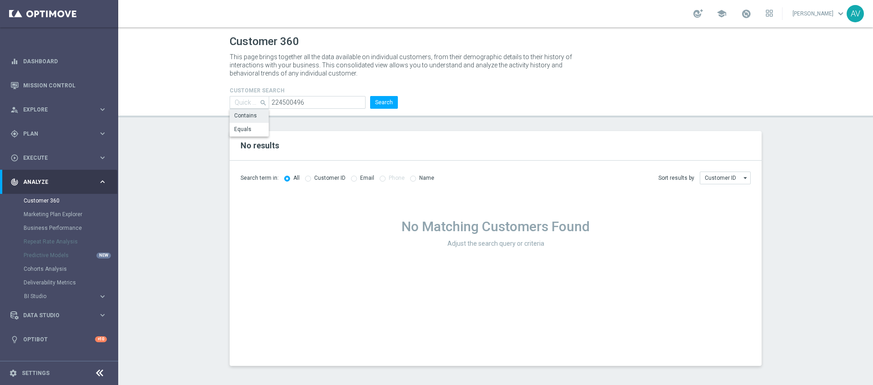
type input "Contains"
click at [303, 100] on input "224500496" at bounding box center [317, 102] width 97 height 13
paste input "[EMAIL_ADDRESS][DOMAIN_NAME]"
click at [381, 101] on button "Search" at bounding box center [384, 102] width 28 height 13
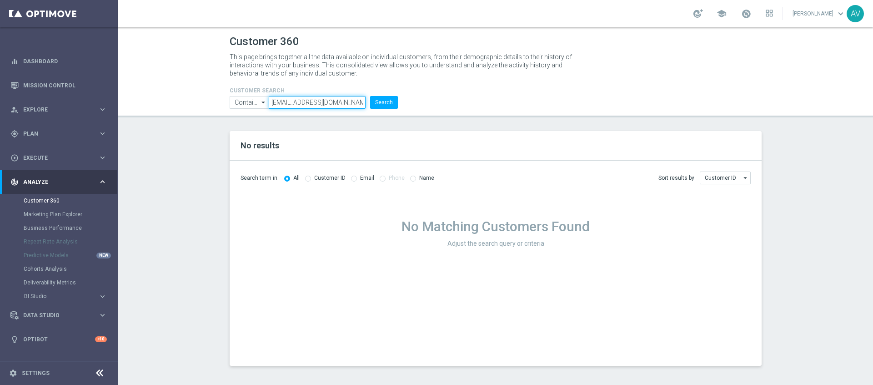
click at [343, 104] on input "[EMAIL_ADDRESS][DOMAIN_NAME]" at bounding box center [317, 102] width 97 height 13
type input "m"
click at [291, 99] on input "text" at bounding box center [317, 102] width 97 height 13
paste input "224868854"
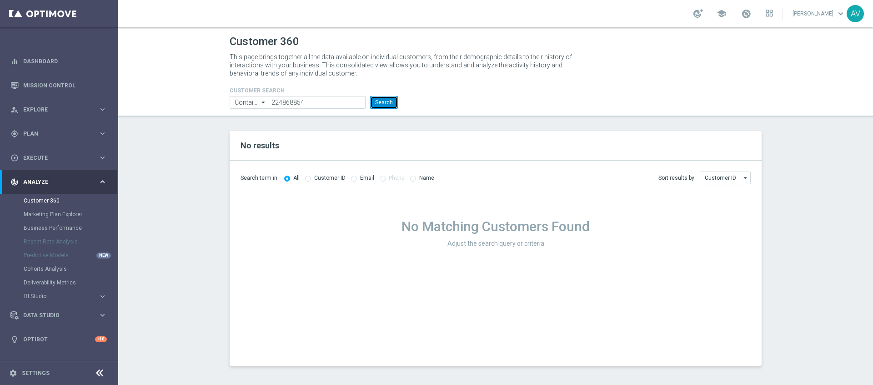
click at [385, 99] on button "Search" at bounding box center [384, 102] width 28 height 13
click at [316, 102] on input "224868854" at bounding box center [317, 102] width 97 height 13
paste input "5353875"
type input "225353875"
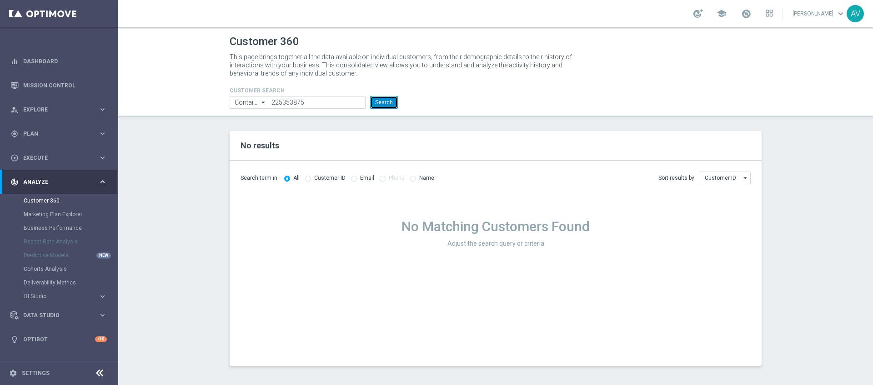
click at [388, 102] on button "Search" at bounding box center [384, 102] width 28 height 13
